Goal: Task Accomplishment & Management: Manage account settings

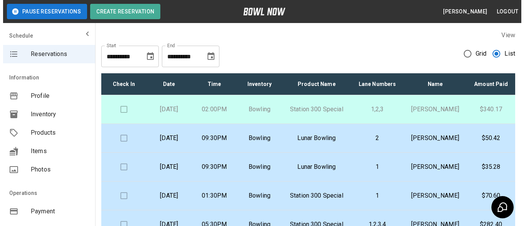
scroll to position [38, 0]
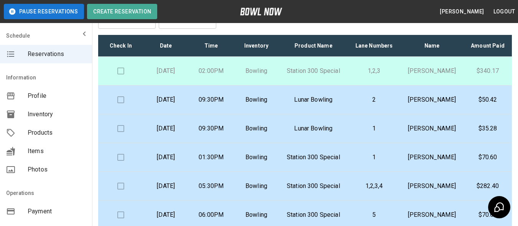
click at [422, 133] on p "[PERSON_NAME]" at bounding box center [432, 128] width 51 height 9
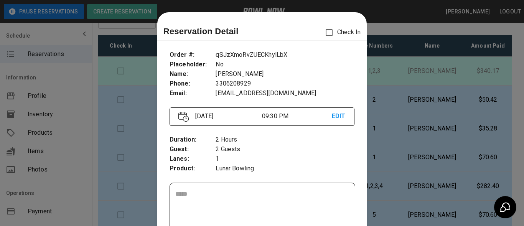
scroll to position [12, 0]
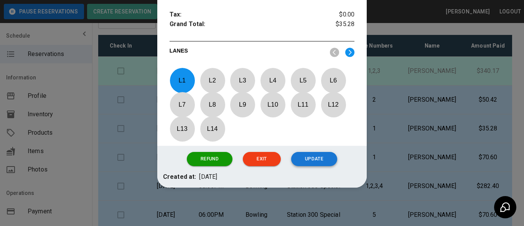
click at [329, 154] on button "Update" at bounding box center [314, 159] width 46 height 14
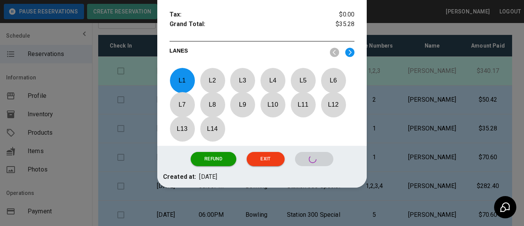
scroll to position [314, 0]
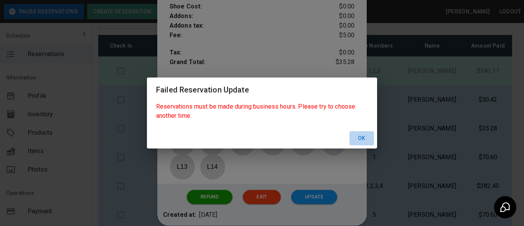
click at [360, 135] on button "Ok" at bounding box center [362, 138] width 25 height 14
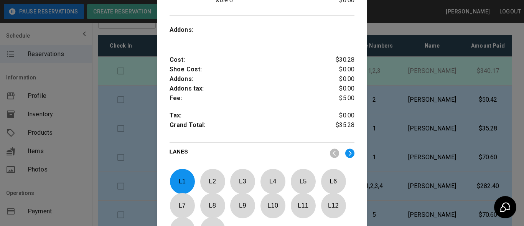
scroll to position [352, 0]
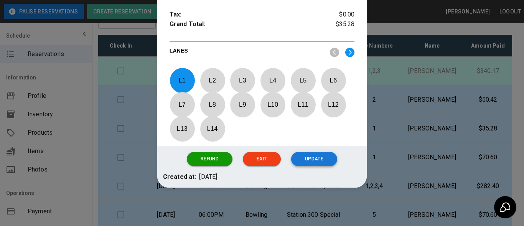
click at [326, 161] on button "Update" at bounding box center [314, 159] width 46 height 14
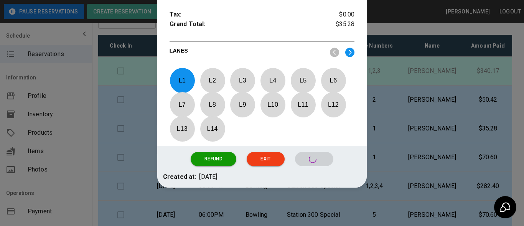
scroll to position [314, 0]
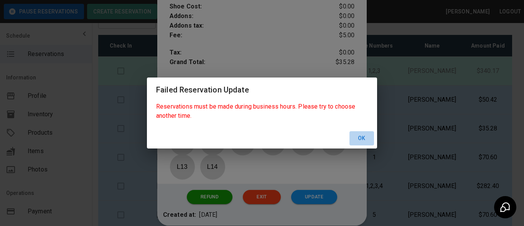
click at [363, 135] on button "Ok" at bounding box center [362, 138] width 25 height 14
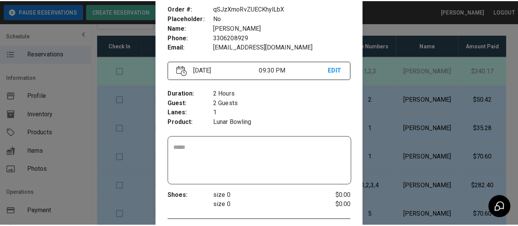
scroll to position [0, 0]
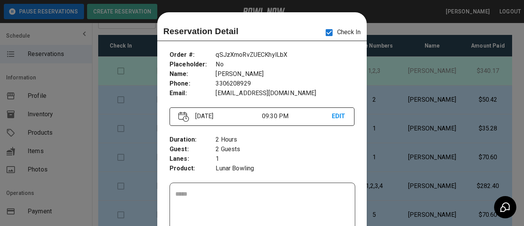
click at [401, 51] on div at bounding box center [262, 113] width 524 height 226
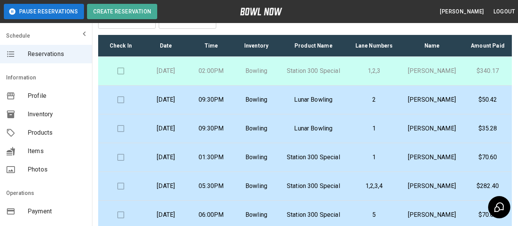
click at [348, 108] on td "Lunar Bowling" at bounding box center [313, 100] width 69 height 29
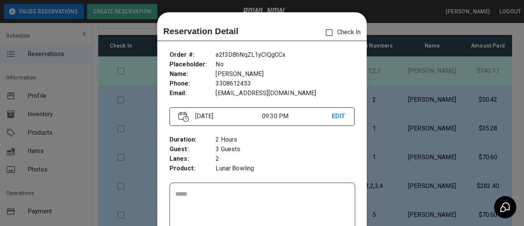
scroll to position [12, 0]
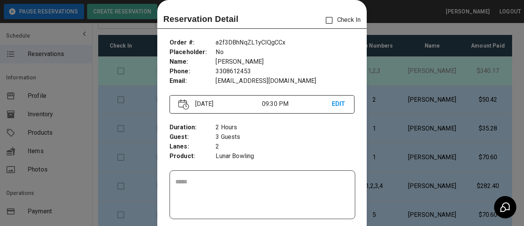
click at [380, 21] on div at bounding box center [262, 113] width 524 height 226
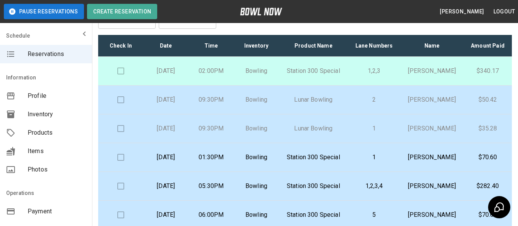
click at [414, 104] on p "[PERSON_NAME]" at bounding box center [432, 99] width 51 height 9
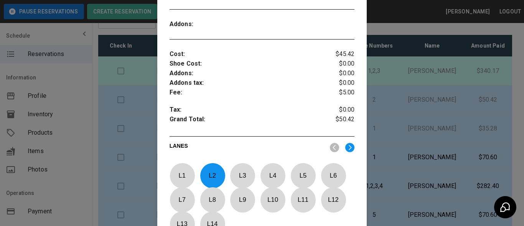
scroll to position [319, 0]
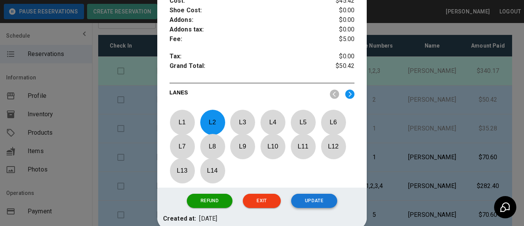
click at [317, 199] on button "Update" at bounding box center [314, 201] width 46 height 14
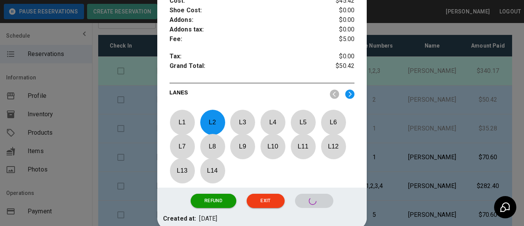
scroll to position [281, 0]
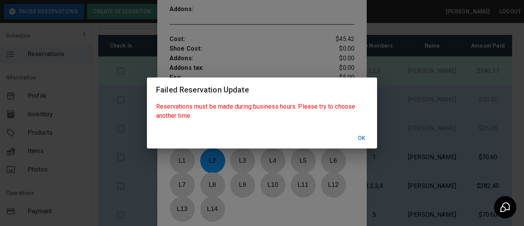
click at [366, 137] on button "Ok" at bounding box center [362, 138] width 25 height 14
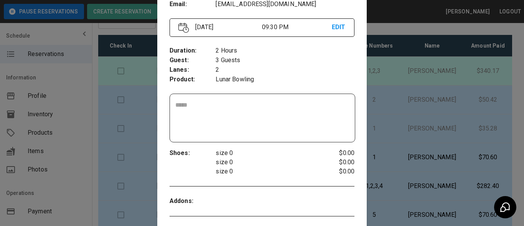
scroll to position [0, 0]
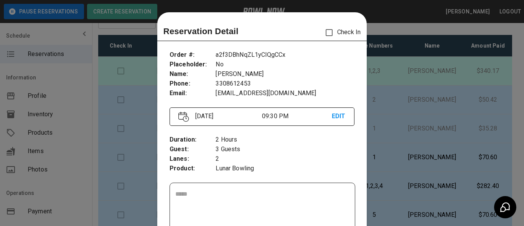
click at [333, 32] on p "Check In" at bounding box center [341, 33] width 40 height 16
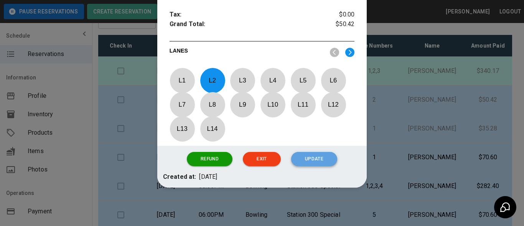
click at [326, 160] on button "Update" at bounding box center [314, 159] width 46 height 14
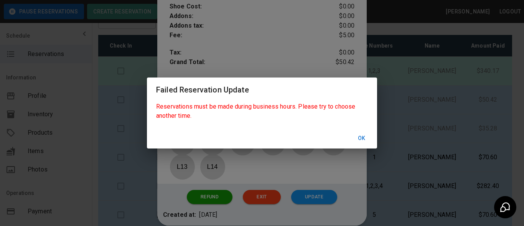
click at [360, 140] on button "Ok" at bounding box center [362, 138] width 25 height 14
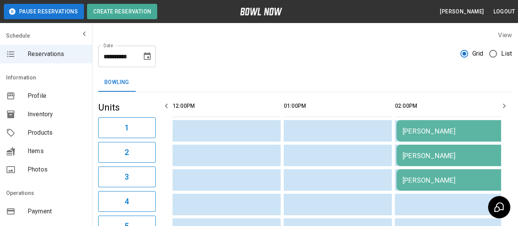
click at [504, 59] on label "List" at bounding box center [498, 54] width 27 height 16
